Goal: Information Seeking & Learning: Find specific page/section

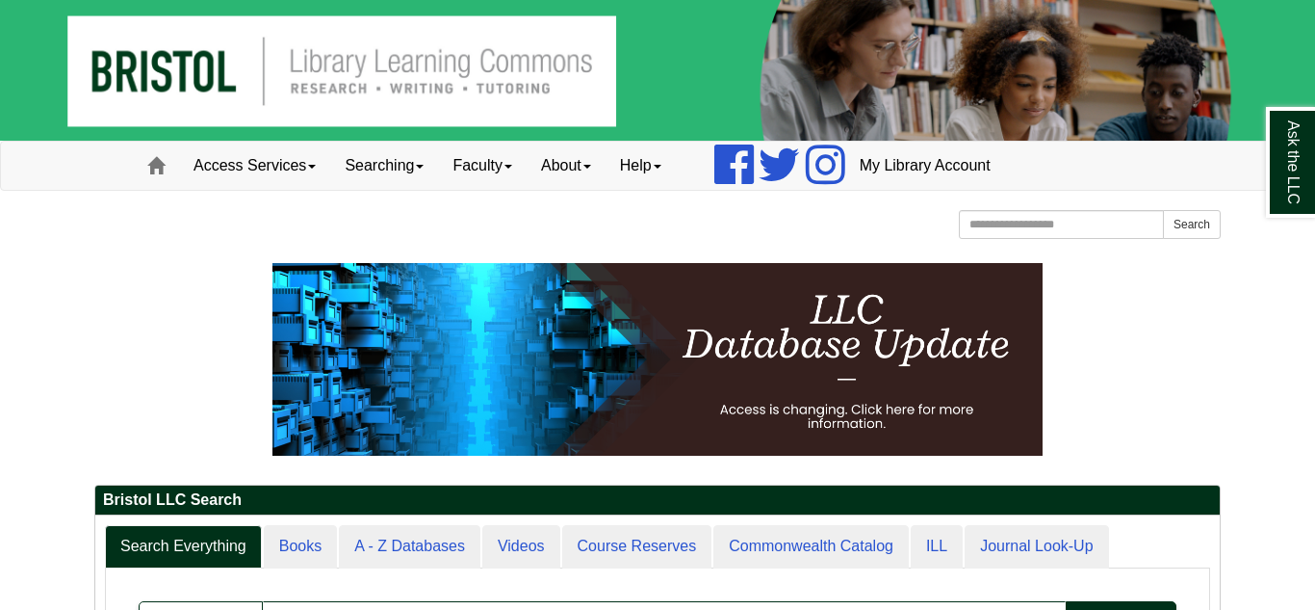
click at [586, 92] on img at bounding box center [657, 70] width 1315 height 141
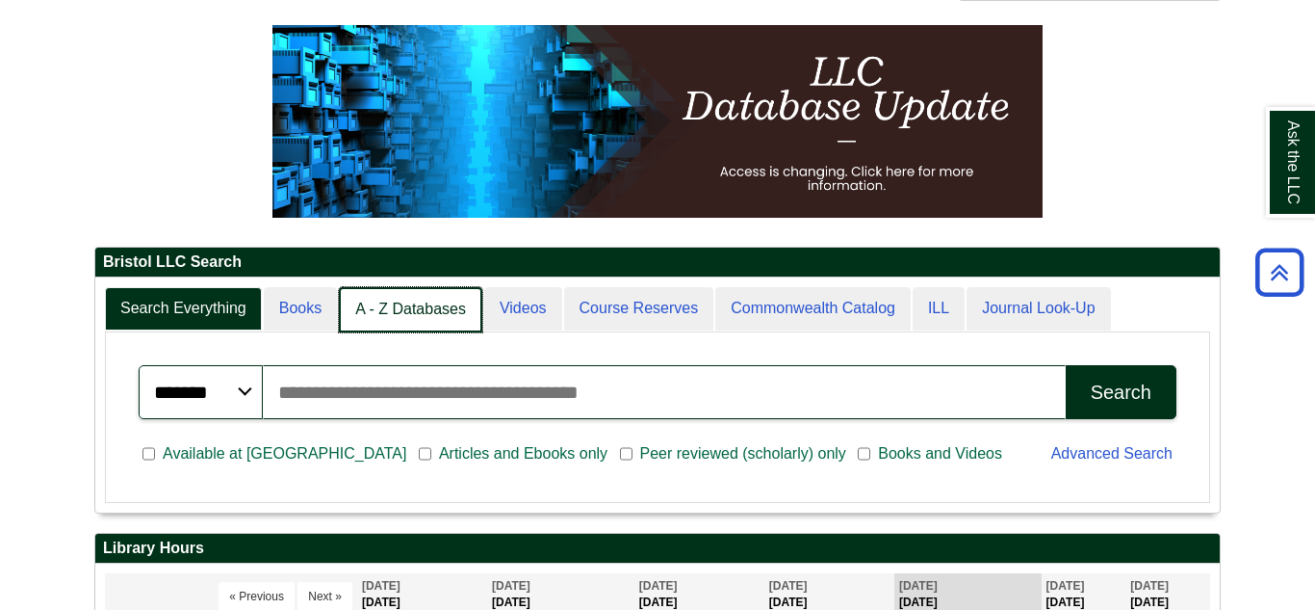
scroll to position [10, 10]
click at [407, 302] on link "A - Z Databases" at bounding box center [410, 309] width 143 height 45
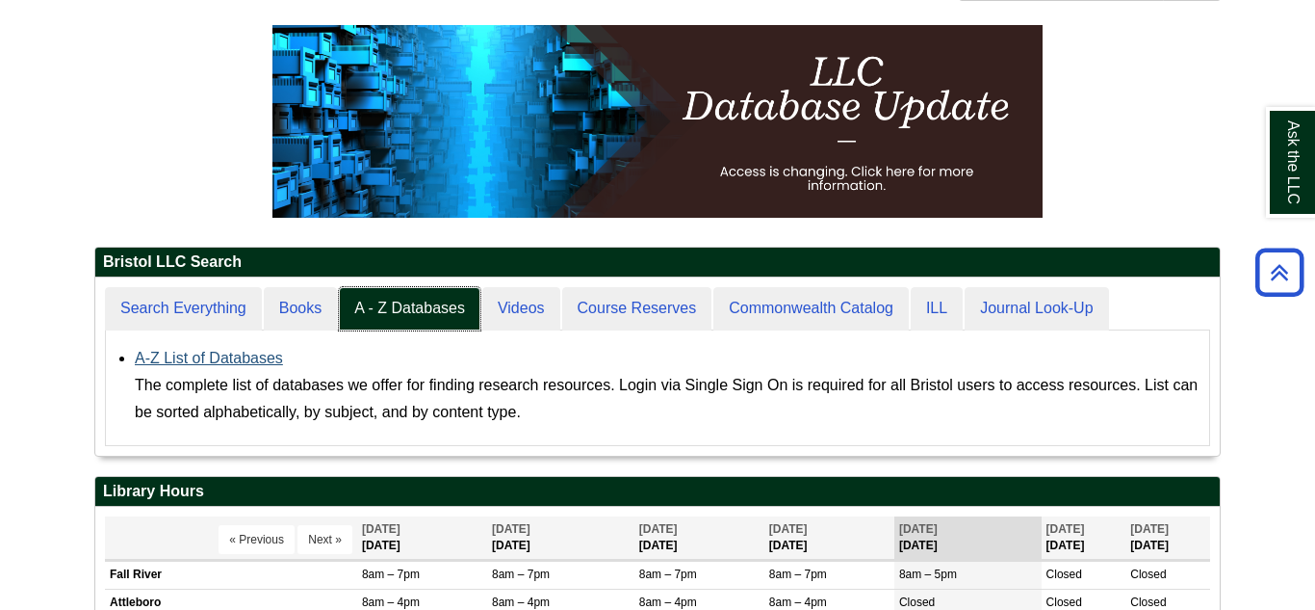
scroll to position [178, 1125]
click at [224, 366] on link "A-Z List of Databases" at bounding box center [209, 358] width 148 height 16
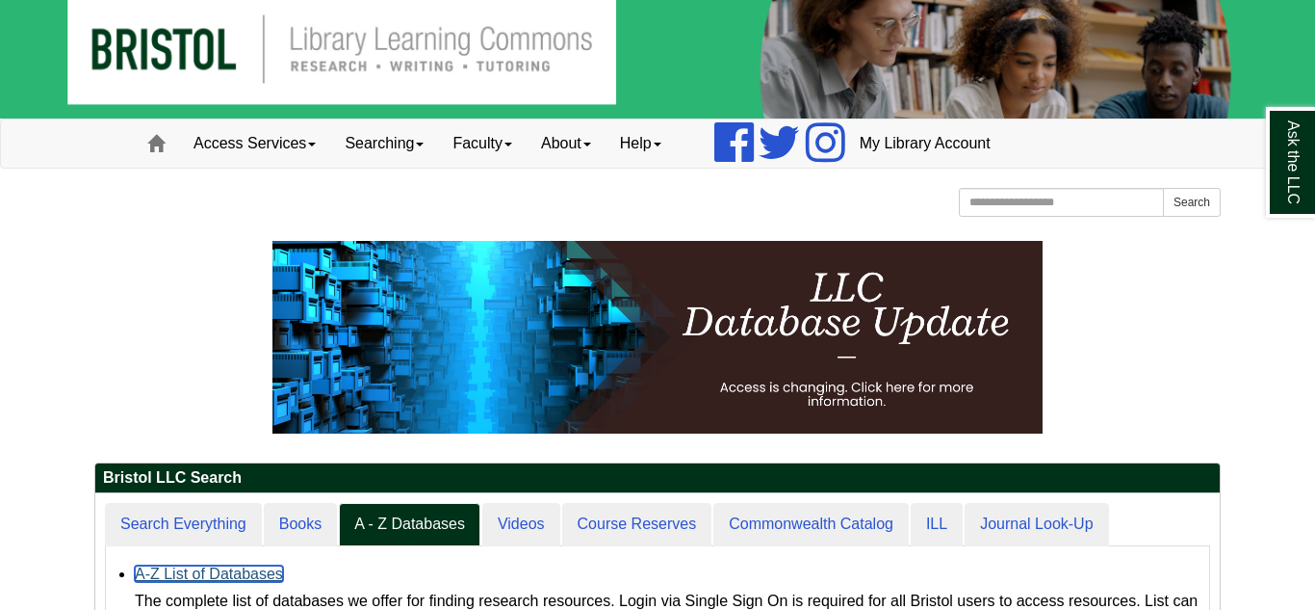
scroll to position [24, 0]
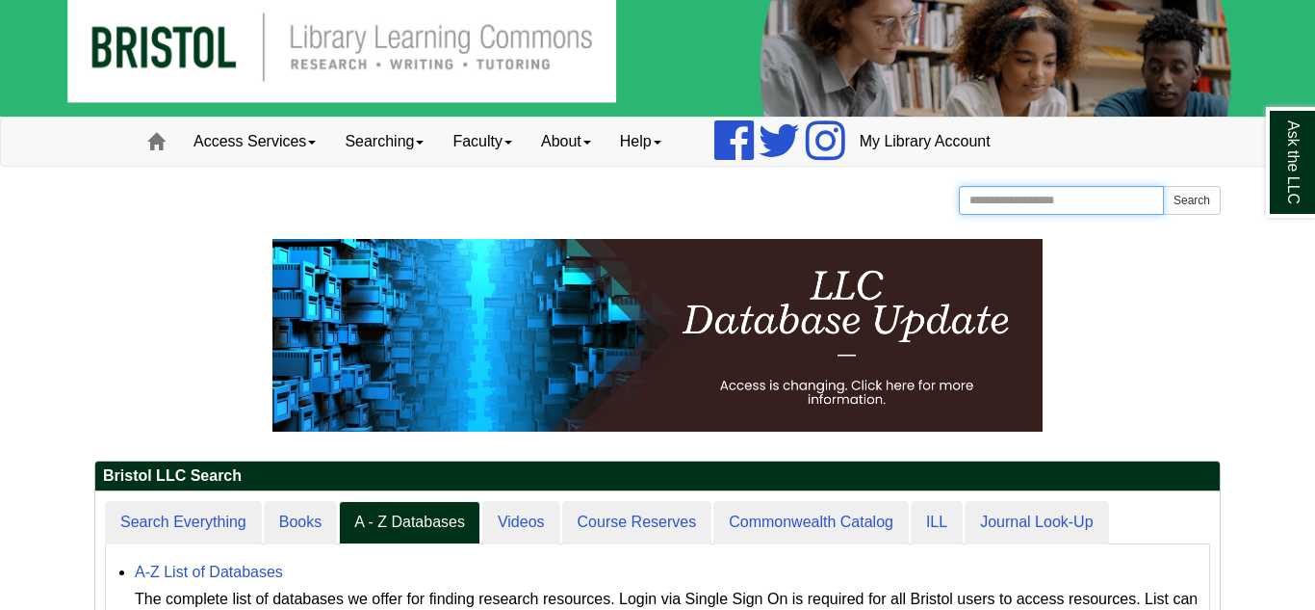
click at [1051, 202] on input "Search the Website" at bounding box center [1061, 200] width 205 height 29
type input "**********"
click at [1163, 186] on button "Search" at bounding box center [1192, 200] width 58 height 29
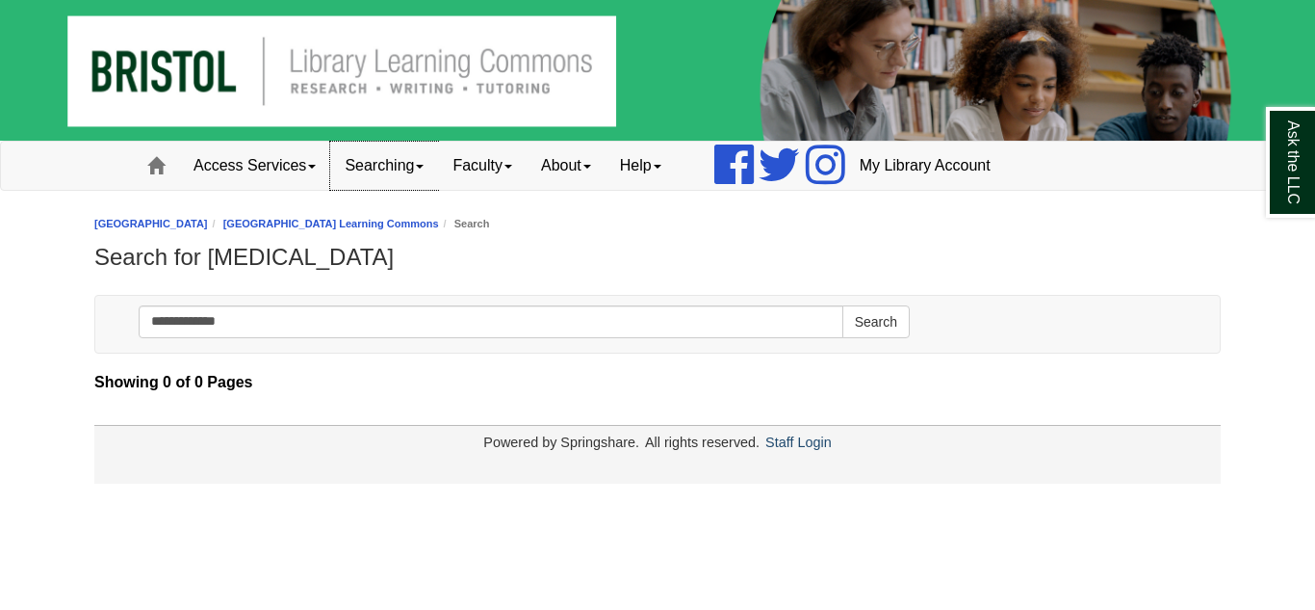
click at [416, 163] on link "Searching" at bounding box center [384, 166] width 108 height 48
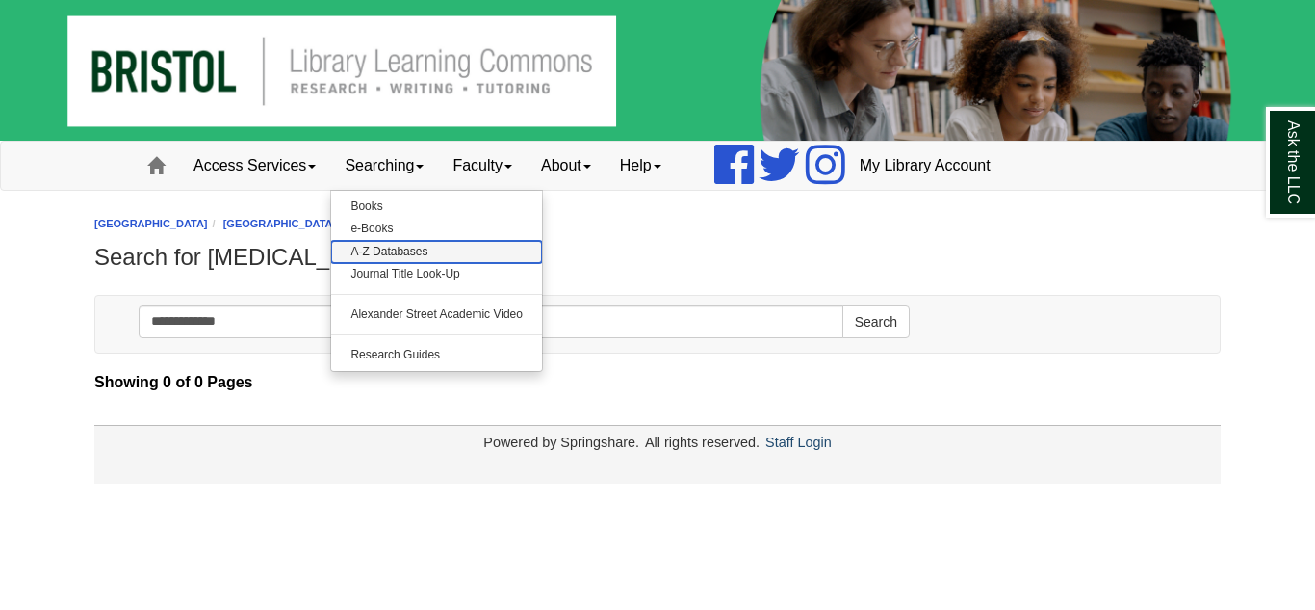
click at [390, 258] on link "A-Z Databases" at bounding box center [436, 252] width 211 height 22
